Goal: Transaction & Acquisition: Purchase product/service

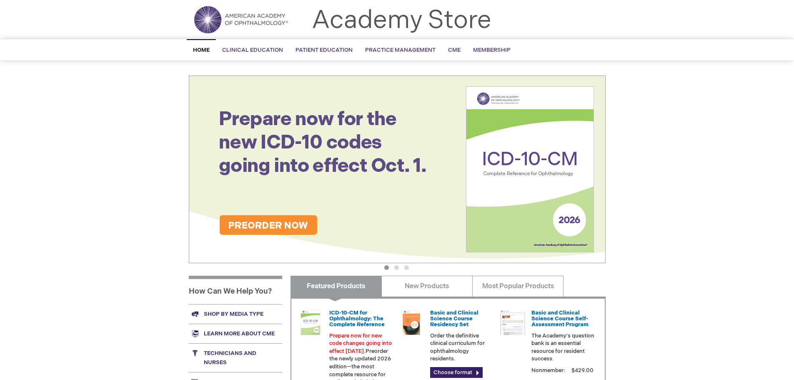
scroll to position [42, 0]
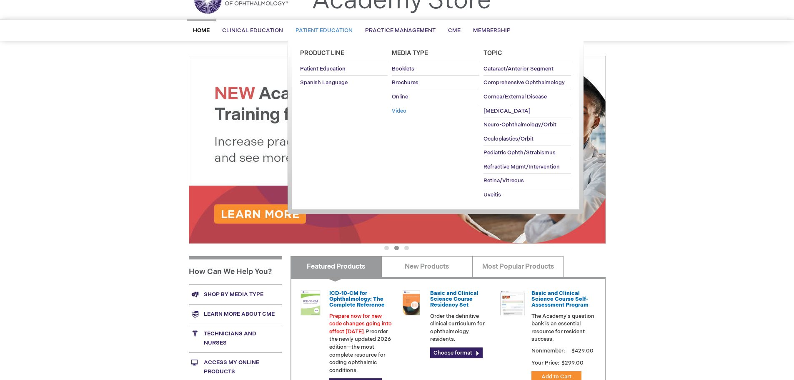
click at [397, 110] on span "Video" at bounding box center [399, 111] width 15 height 7
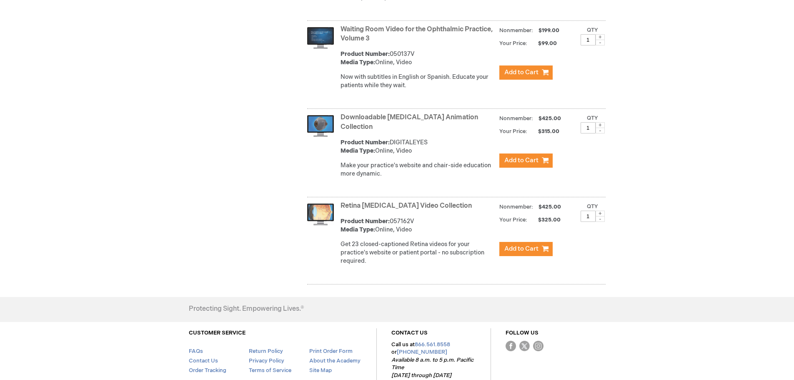
scroll to position [399, 0]
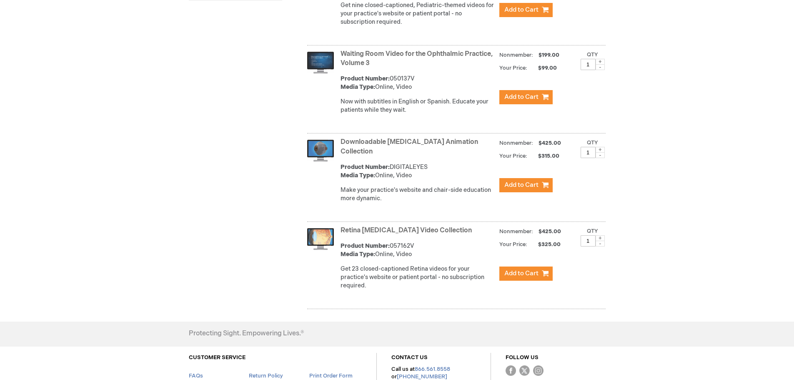
click at [425, 150] on link "Downloadable [MEDICAL_DATA] Animation Collection" at bounding box center [409, 147] width 138 height 18
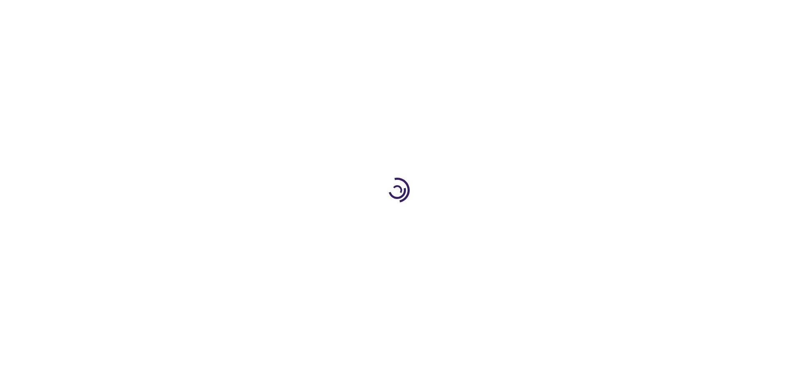
type input "1"
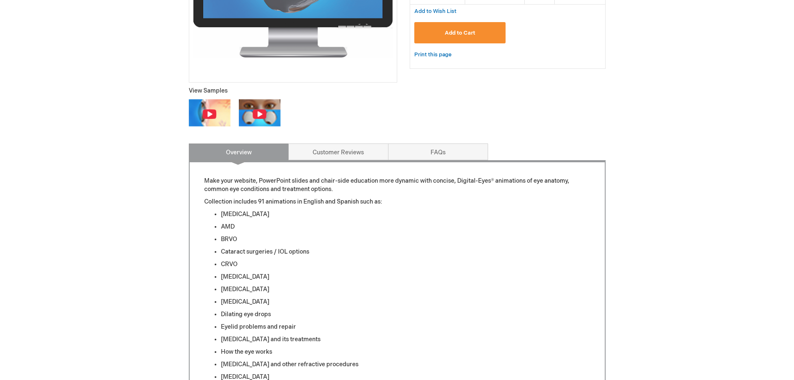
scroll to position [83, 0]
